Goal: Obtain resource: Download file/media

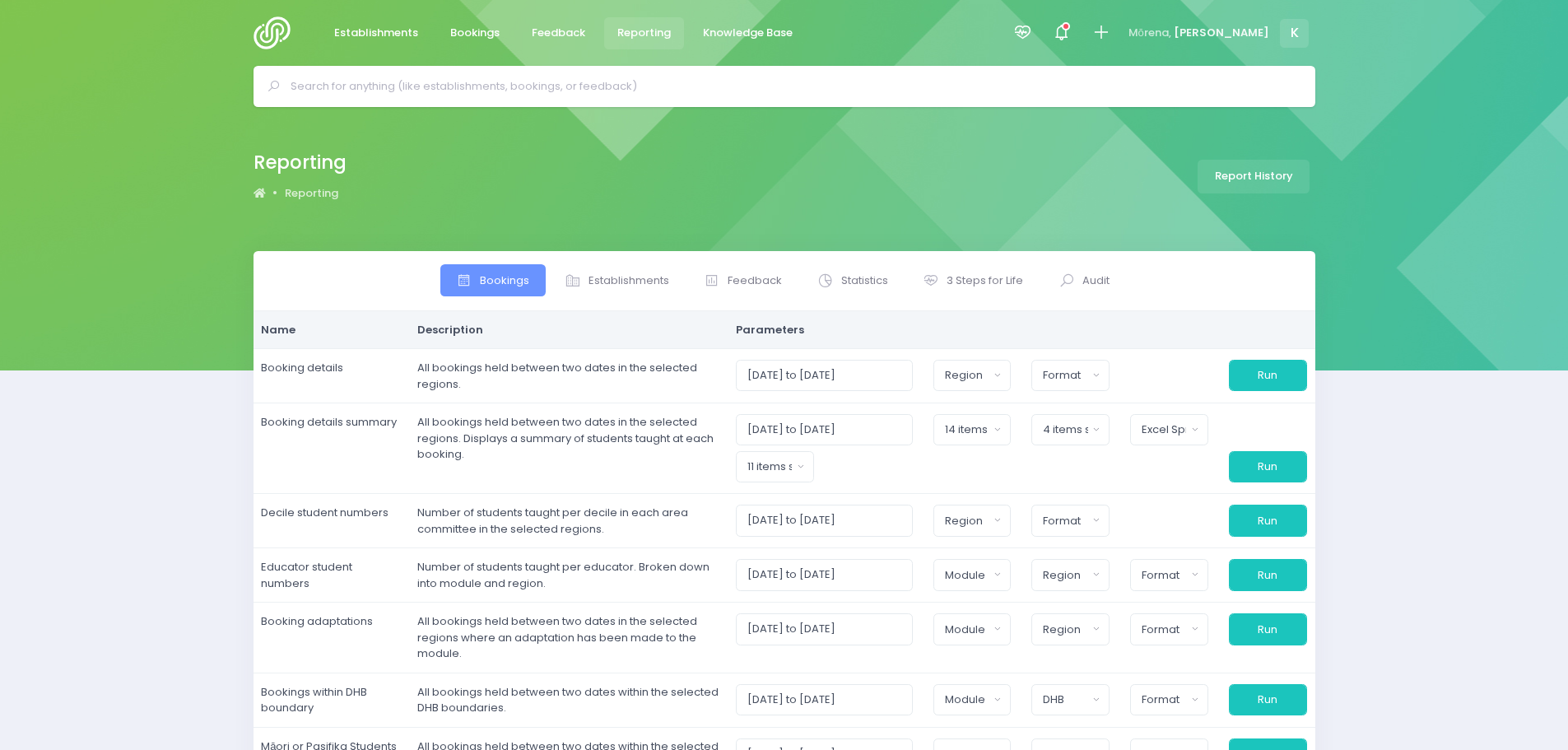
select select
select select "excel"
select select
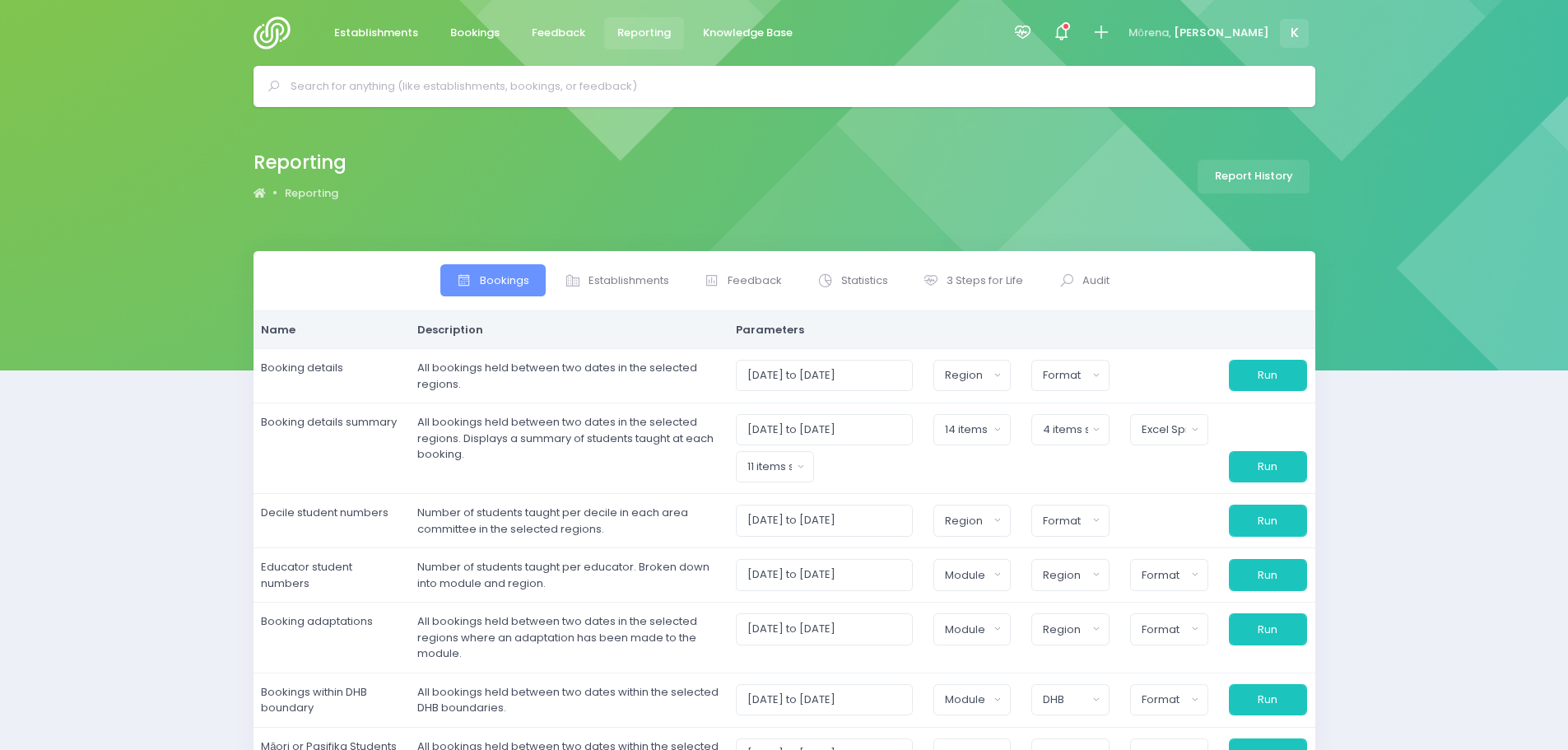
select select
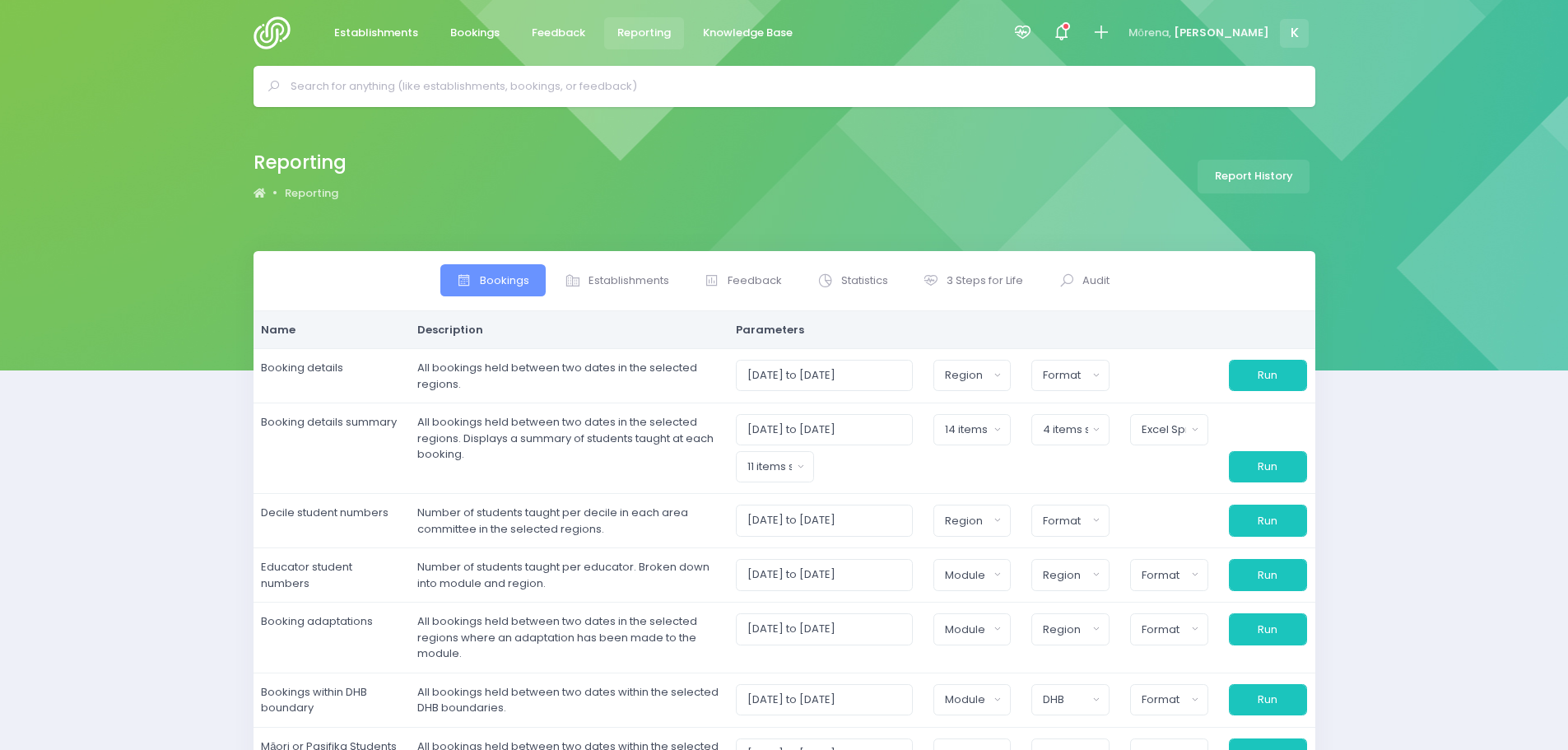
select select
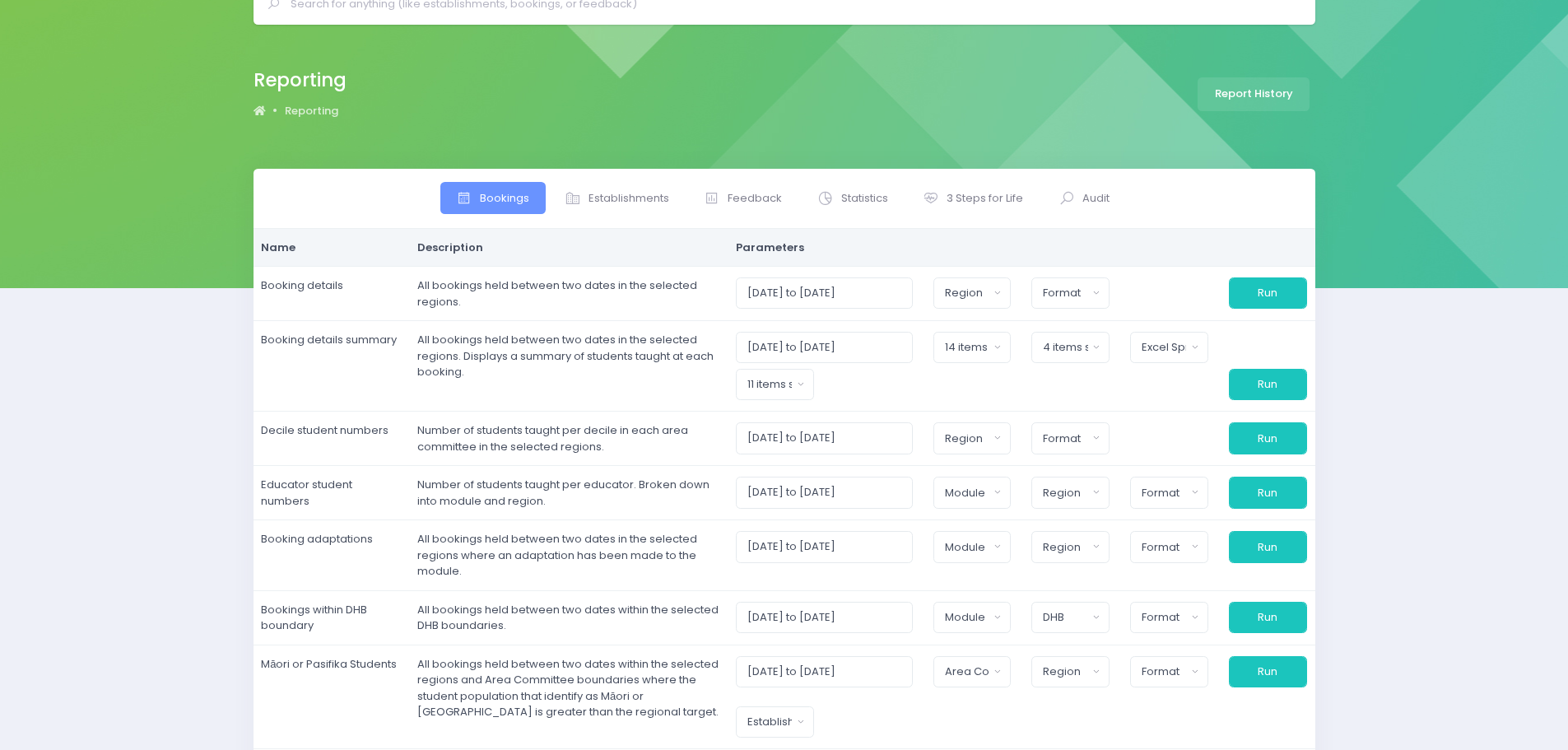
scroll to position [3, 0]
